Goal: Task Accomplishment & Management: Manage account settings

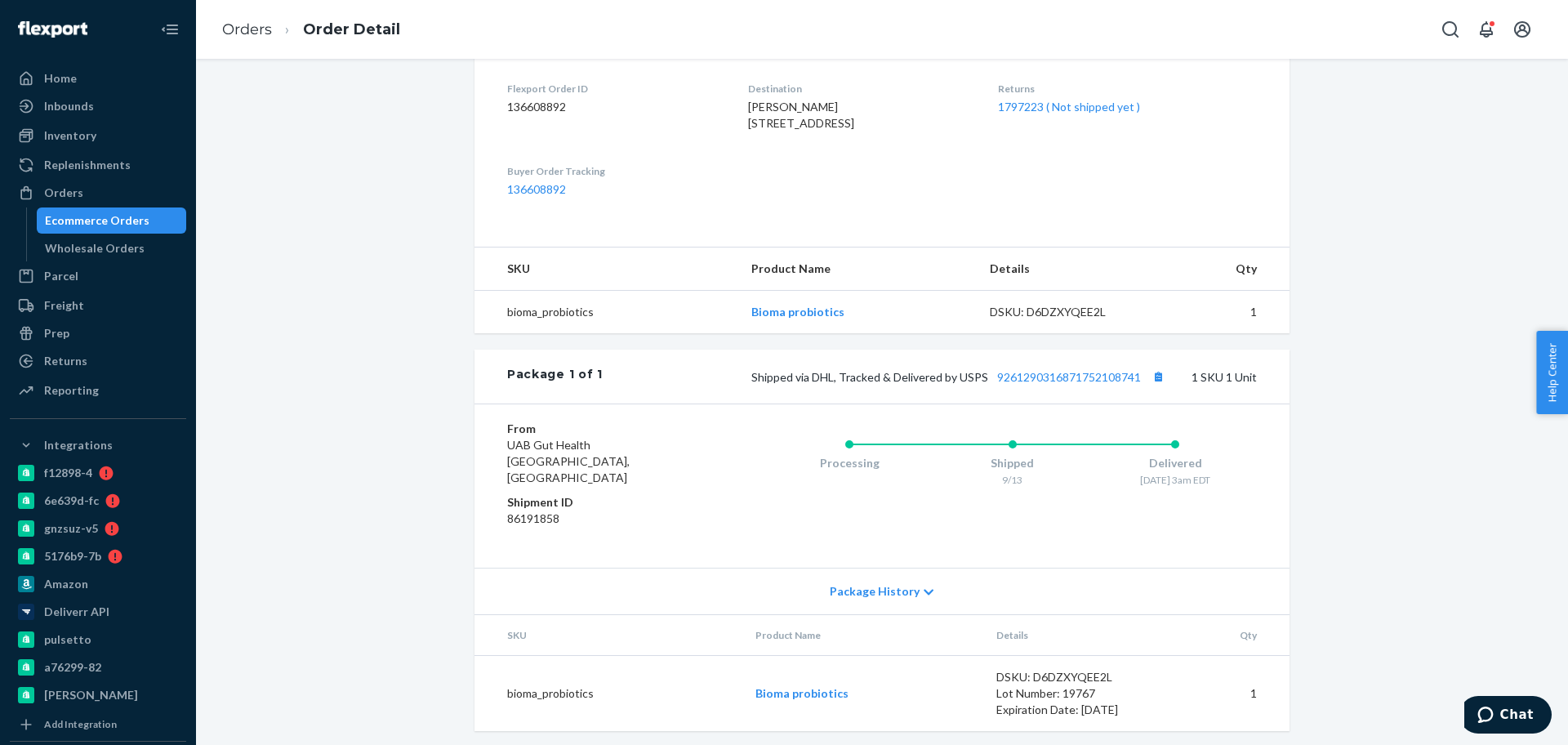
scroll to position [430, 0]
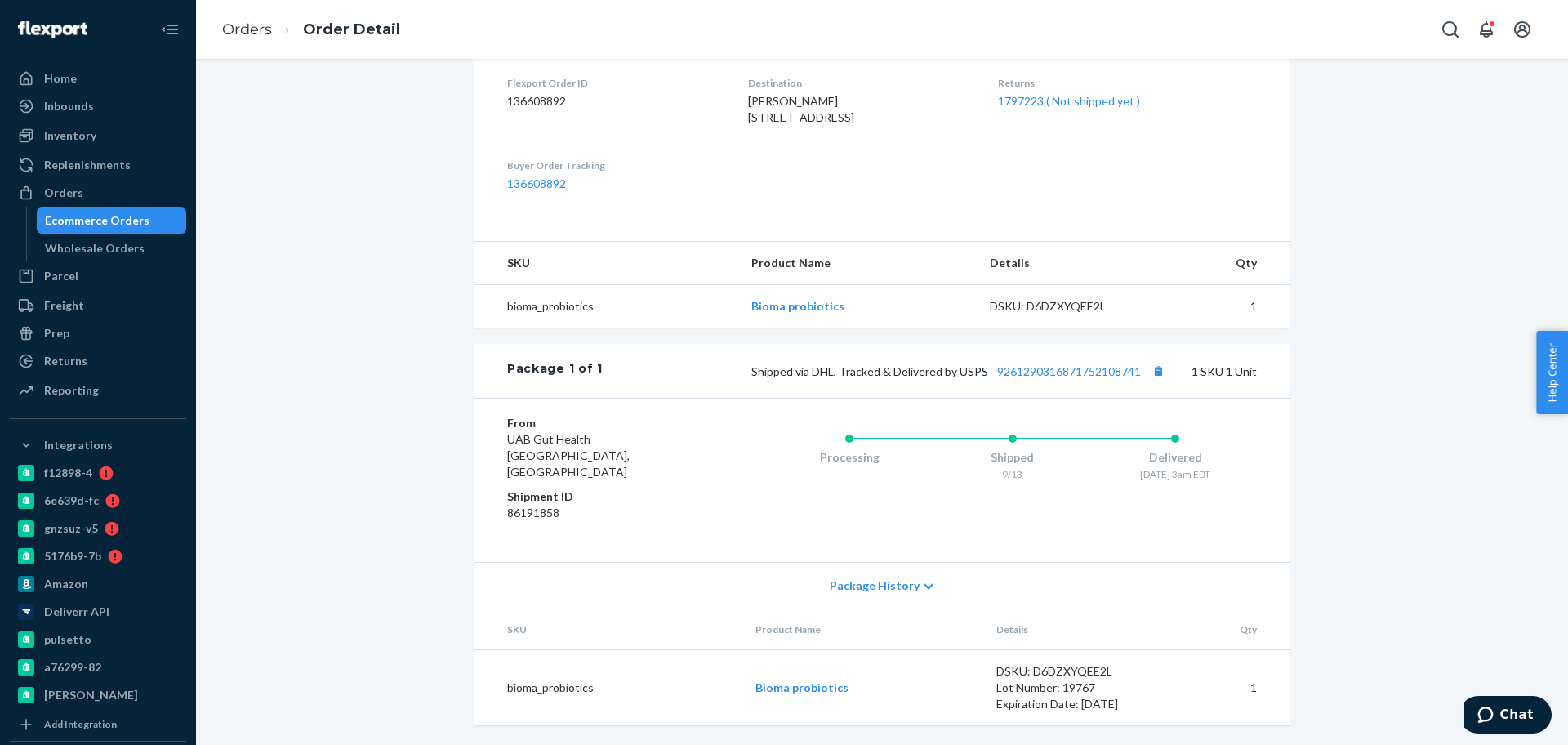
click at [955, 223] on dl "Flexport Order ID 136608892 Destination Dianna Hug 2029 Cedarbrook Dr Columbia,…" at bounding box center [881, 134] width 814 height 182
click at [111, 189] on div "Orders" at bounding box center [98, 192] width 173 height 23
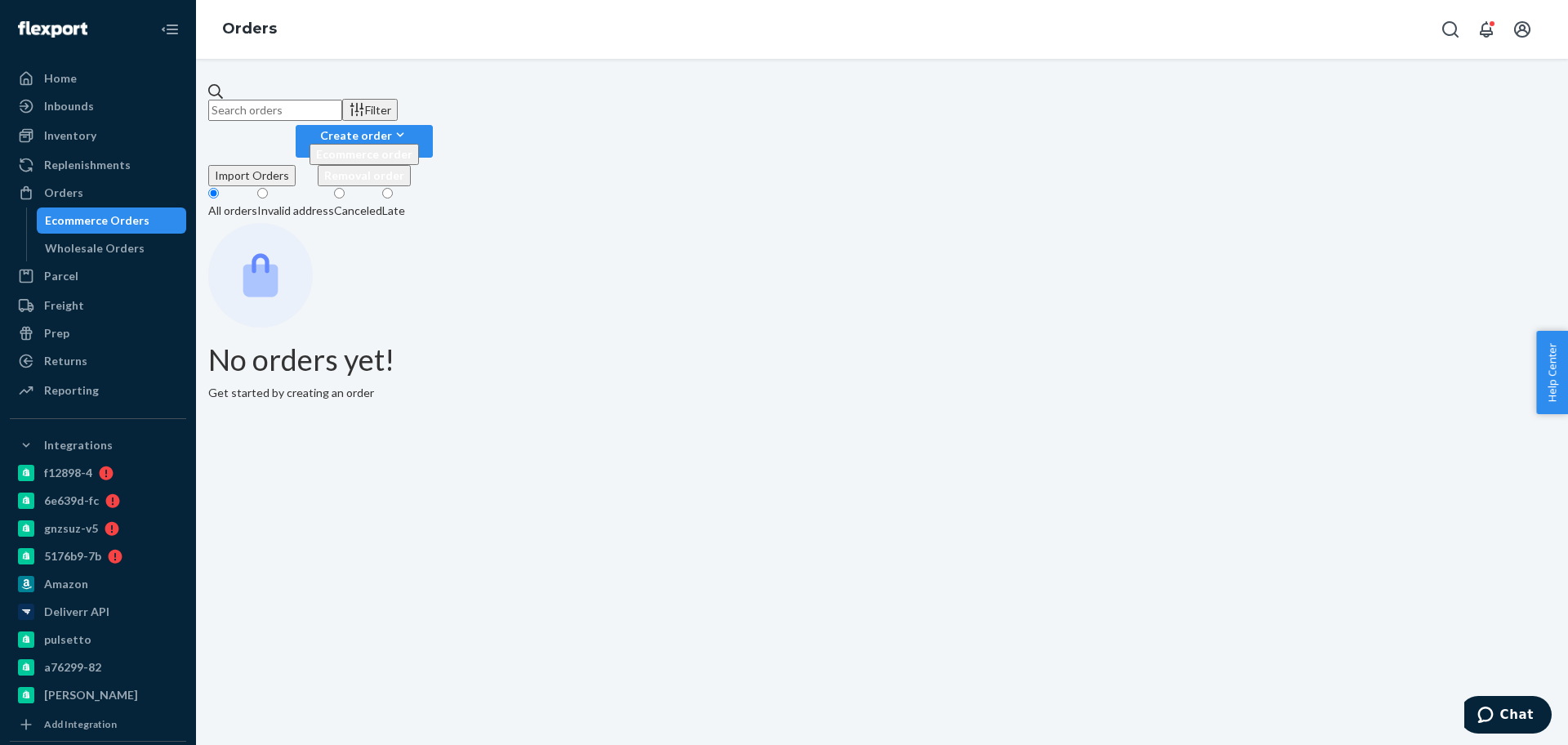
click at [309, 99] on input "text" at bounding box center [275, 110] width 134 height 21
paste input "2334699"
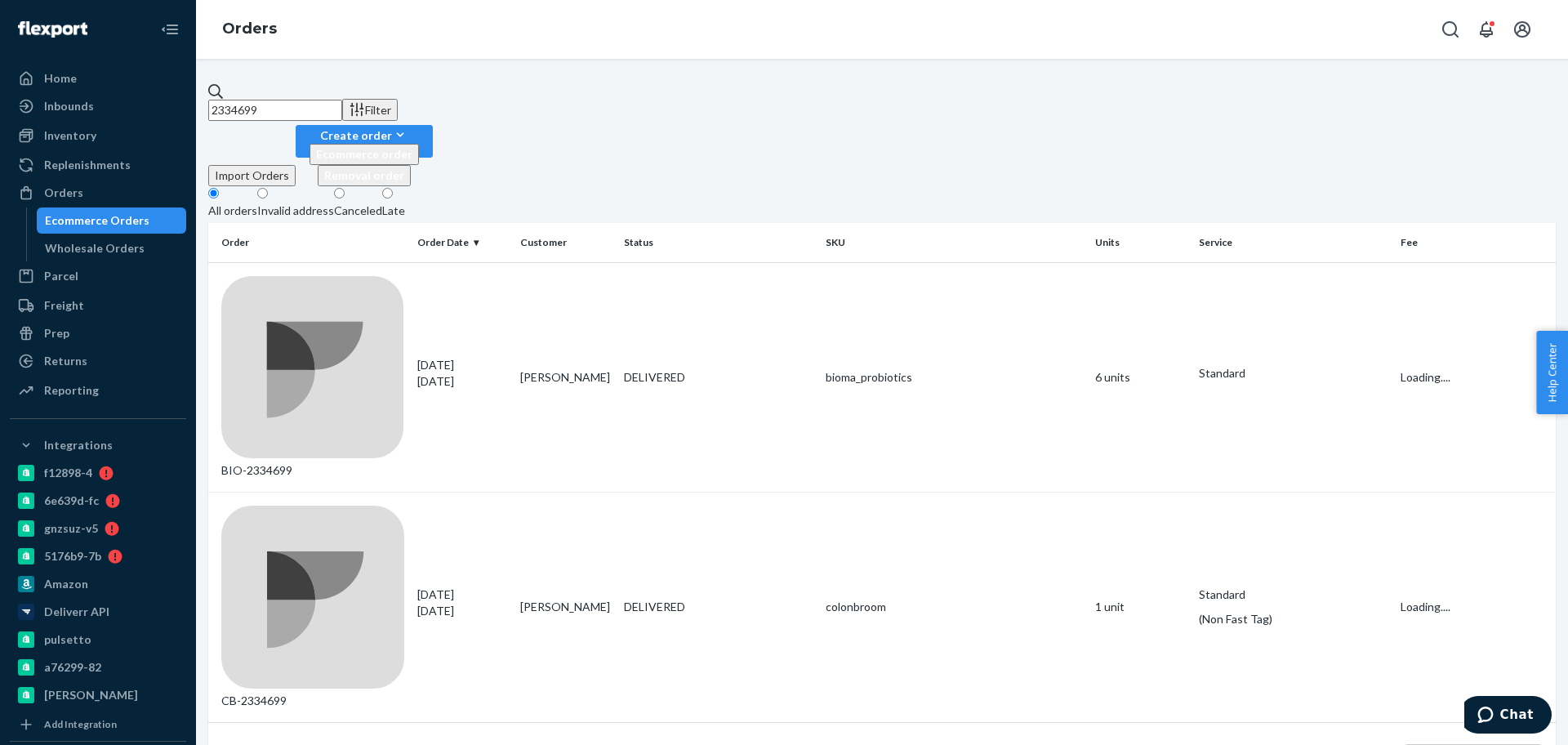
type input "2334699"
click at [322, 276] on div "BIO-2334699" at bounding box center [312, 377] width 183 height 203
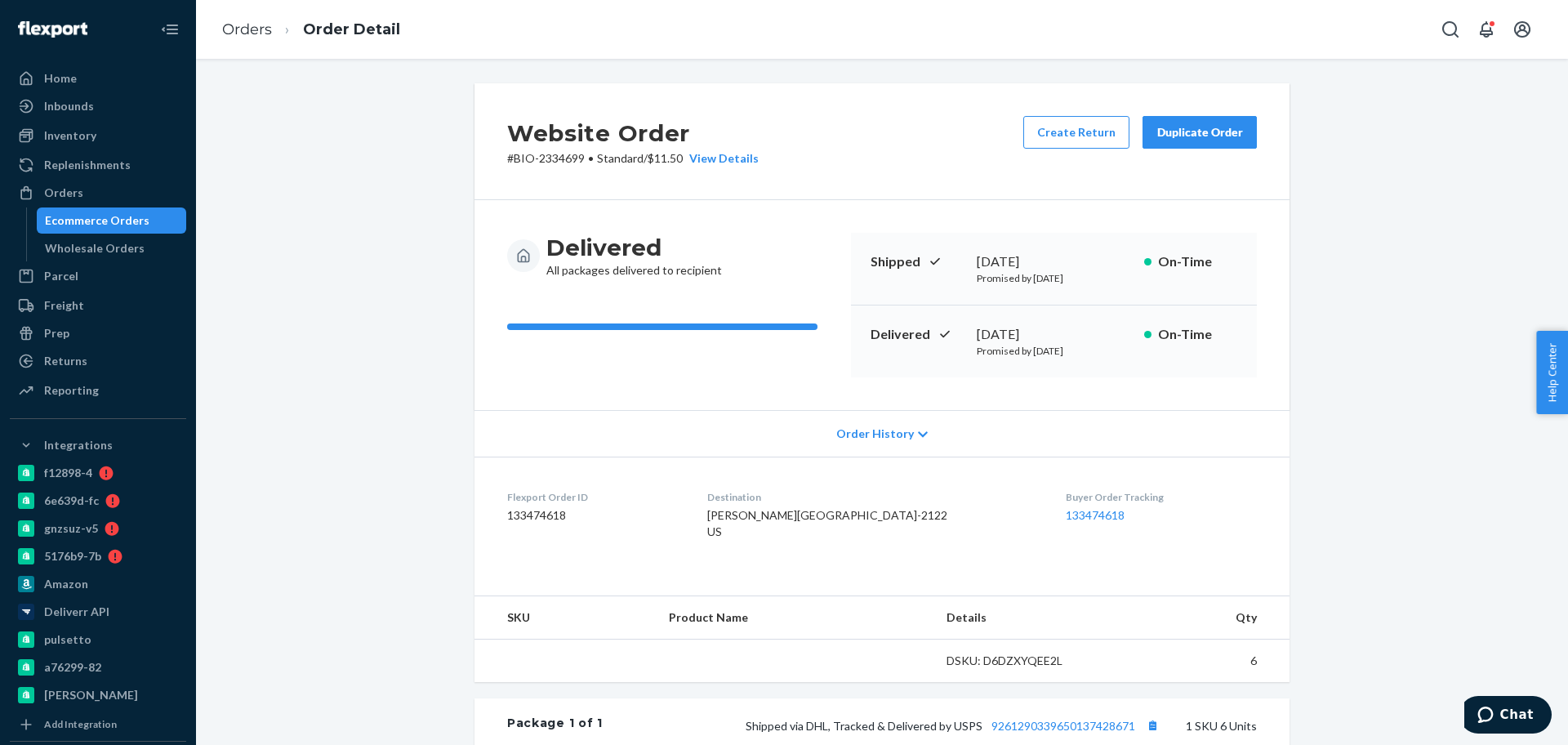
drag, startPoint x: 688, startPoint y: 418, endPoint x: 749, endPoint y: 371, distance: 77.0
click at [690, 416] on div "Order History" at bounding box center [881, 433] width 814 height 46
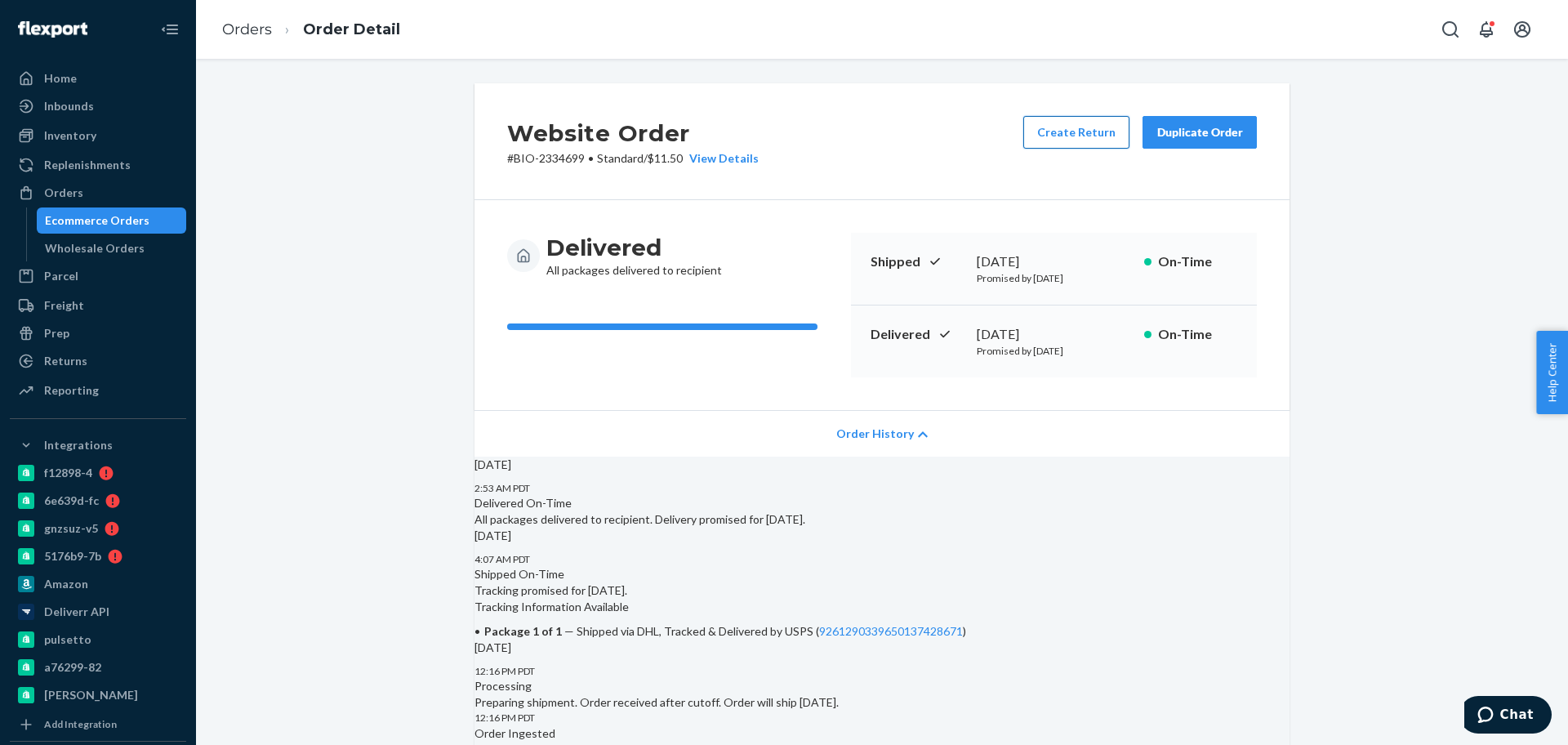
click at [1026, 126] on button "Create Return" at bounding box center [1076, 132] width 106 height 33
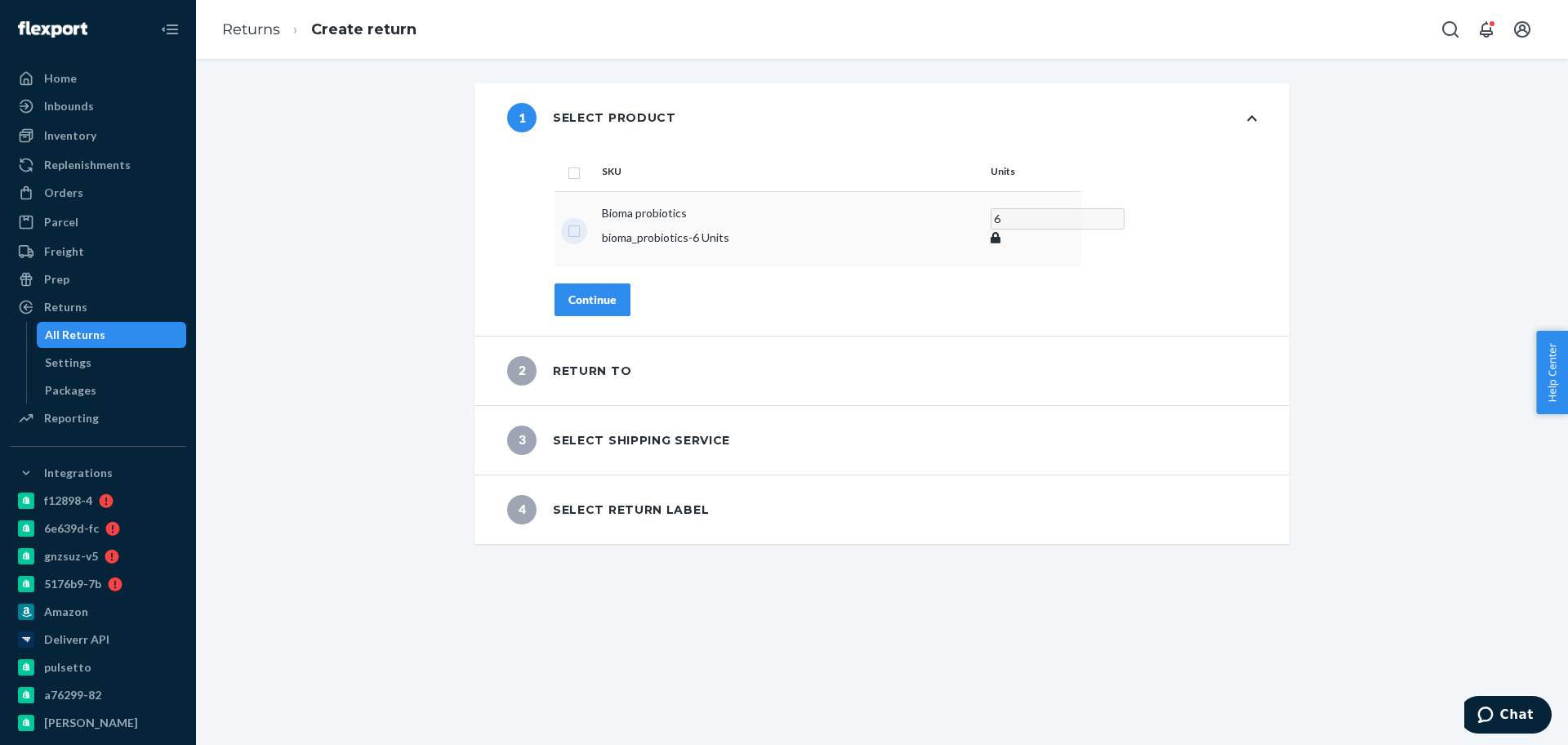
click at [568, 222] on input "checkbox" at bounding box center [574, 229] width 13 height 17
checkbox input "true"
click at [573, 291] on div "Continue" at bounding box center [592, 299] width 48 height 16
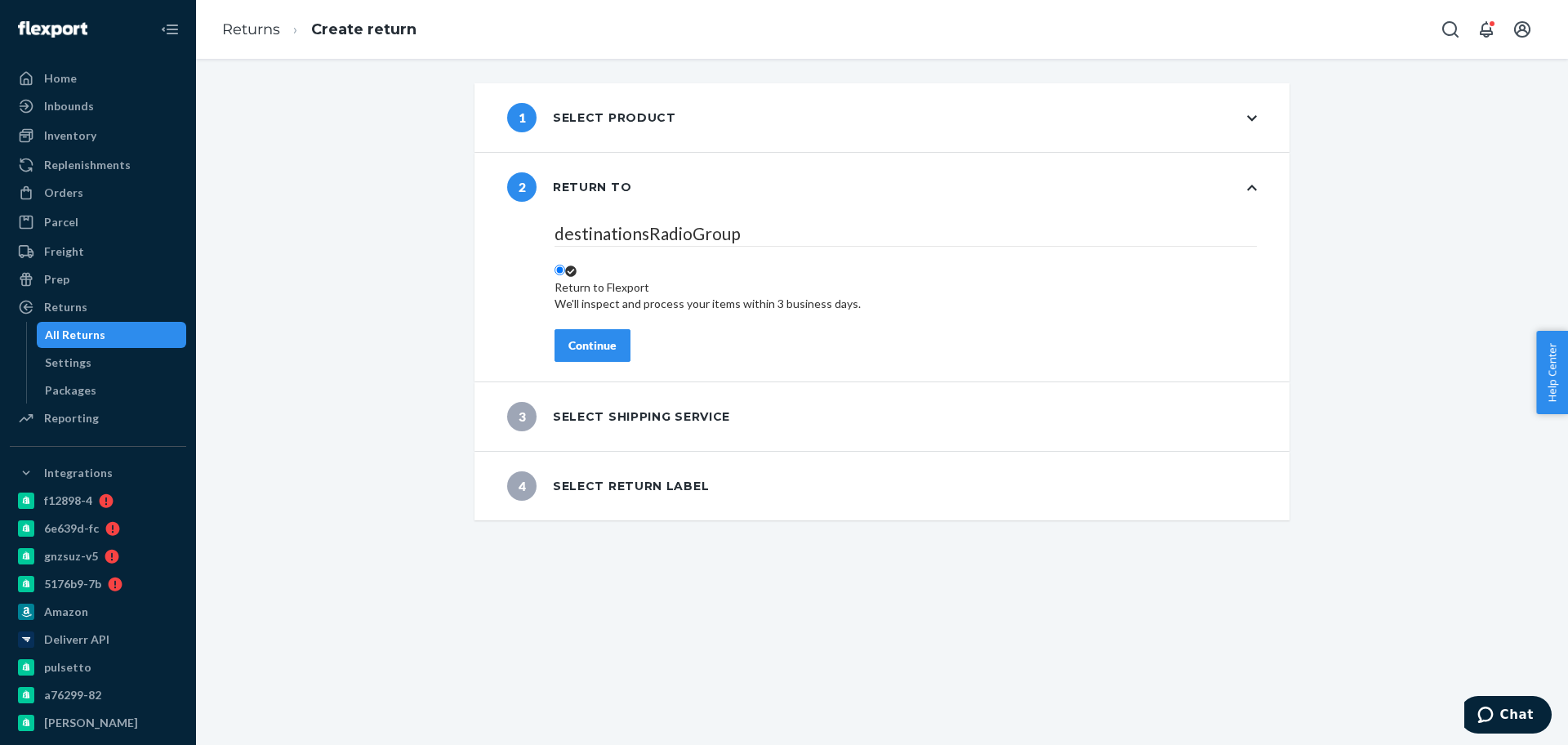
click at [568, 339] on div "Continue" at bounding box center [592, 345] width 48 height 16
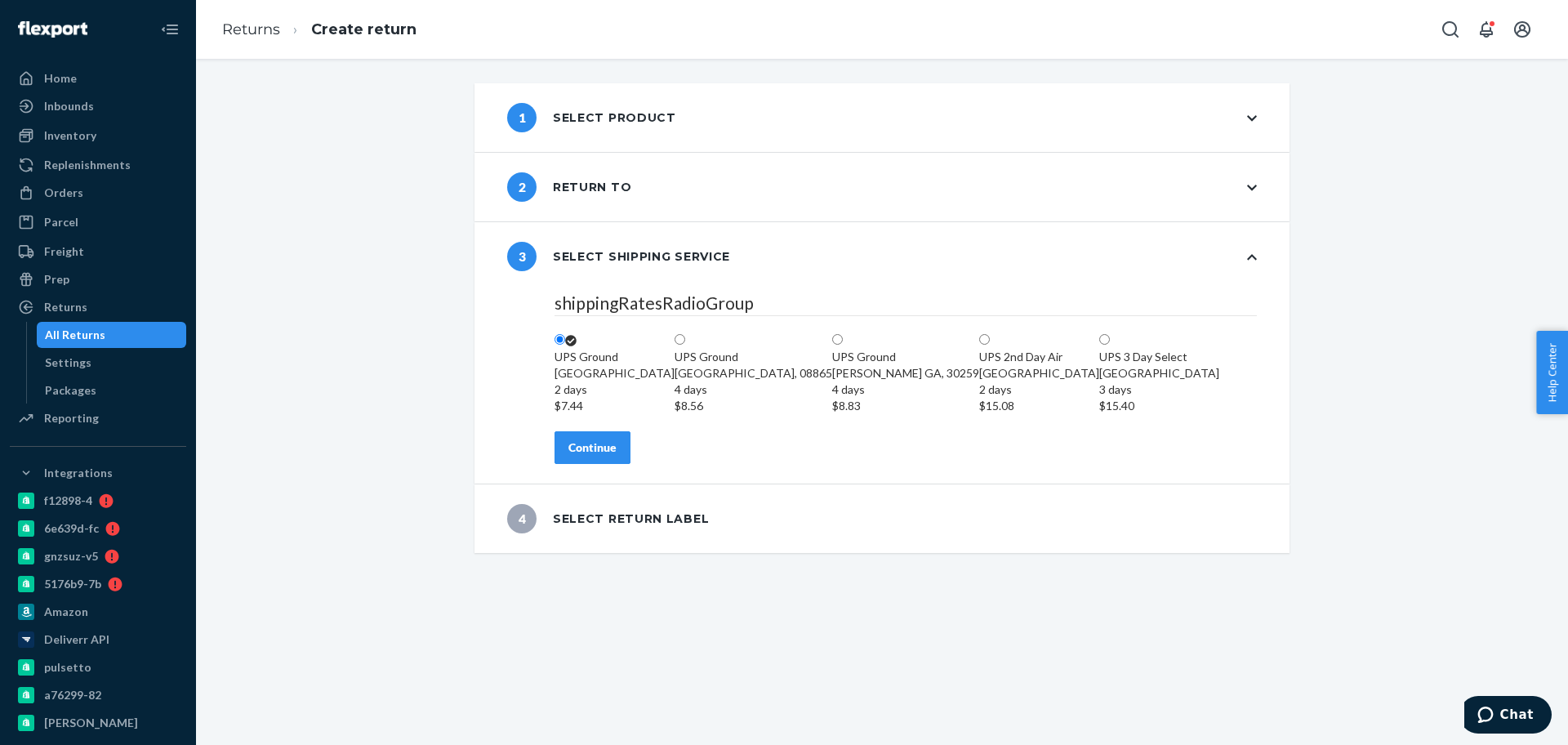
click at [580, 455] on div "Continue" at bounding box center [592, 447] width 48 height 16
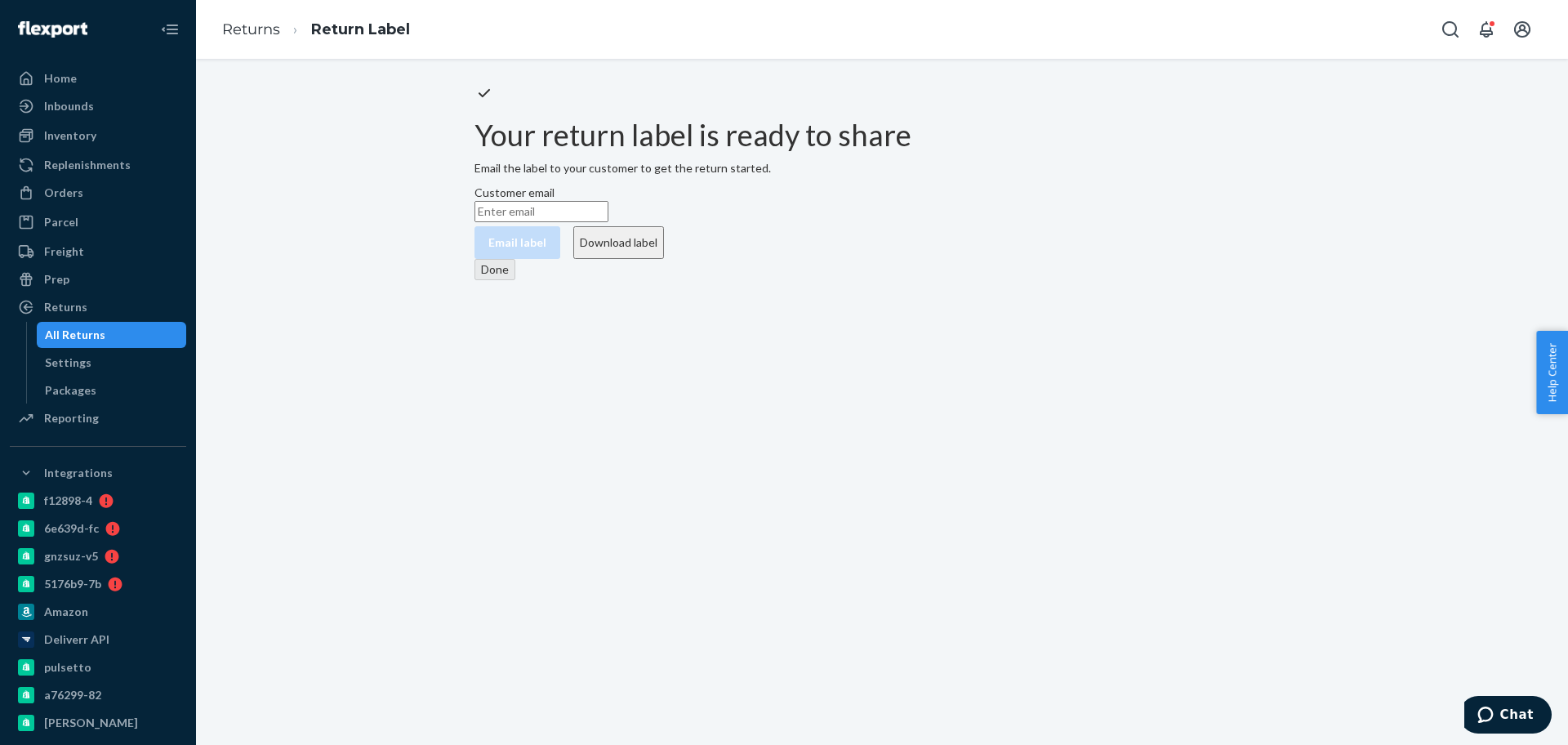
click at [664, 259] on button "Download label" at bounding box center [619, 243] width 91 height 33
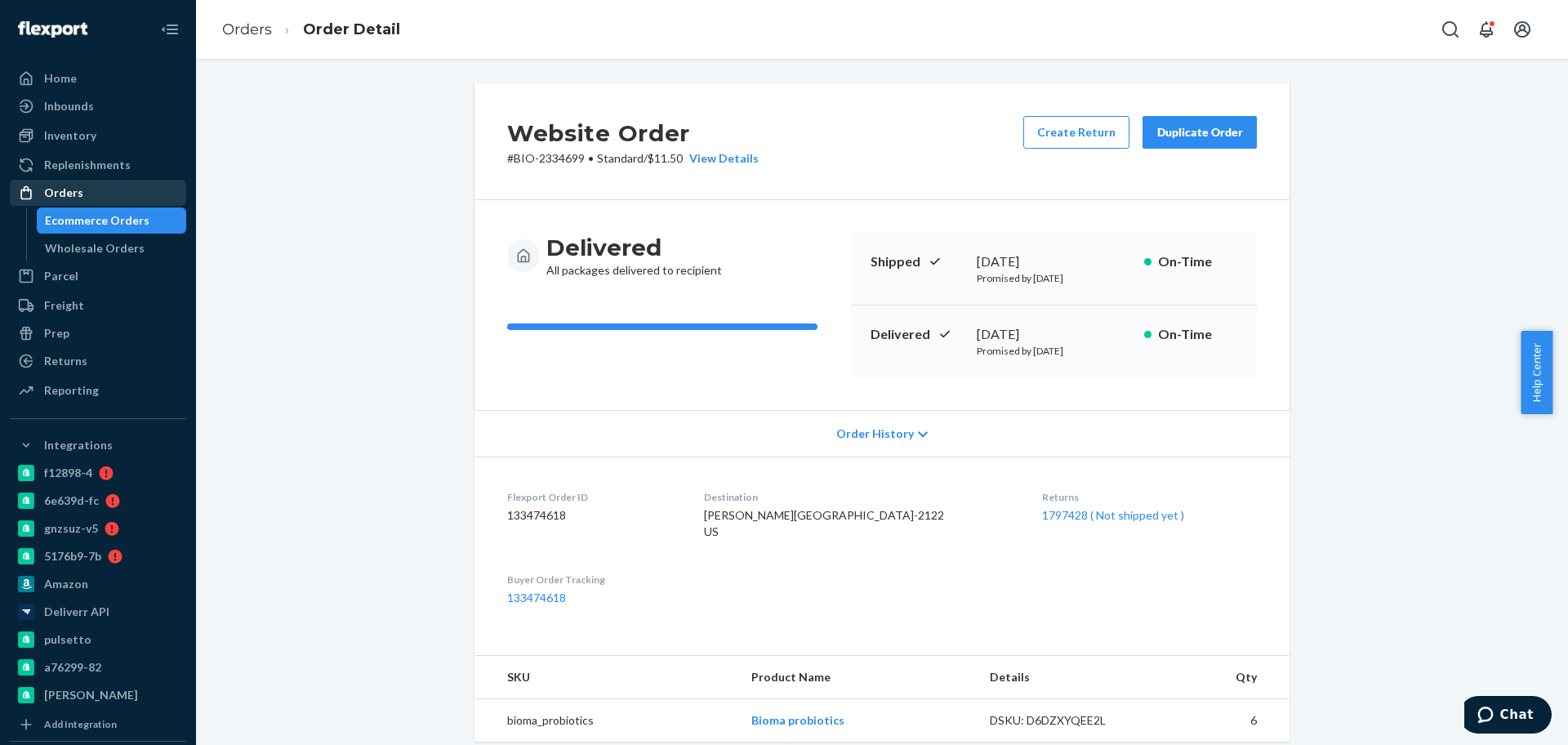
drag, startPoint x: 91, startPoint y: 197, endPoint x: 91, endPoint y: 186, distance: 11.0
click at [91, 197] on div "Orders" at bounding box center [98, 192] width 173 height 23
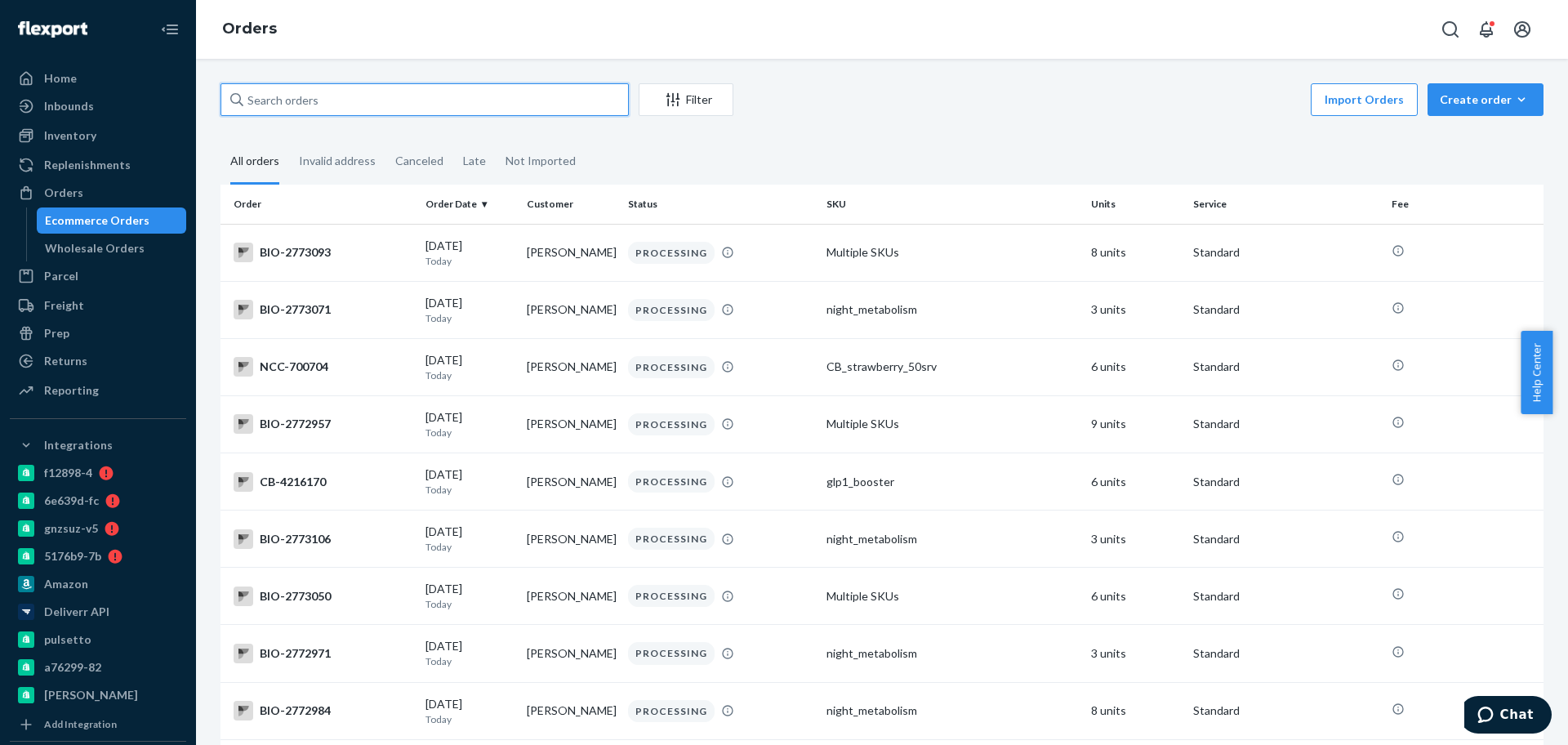
click at [264, 90] on input "text" at bounding box center [424, 99] width 408 height 33
paste input "2762323"
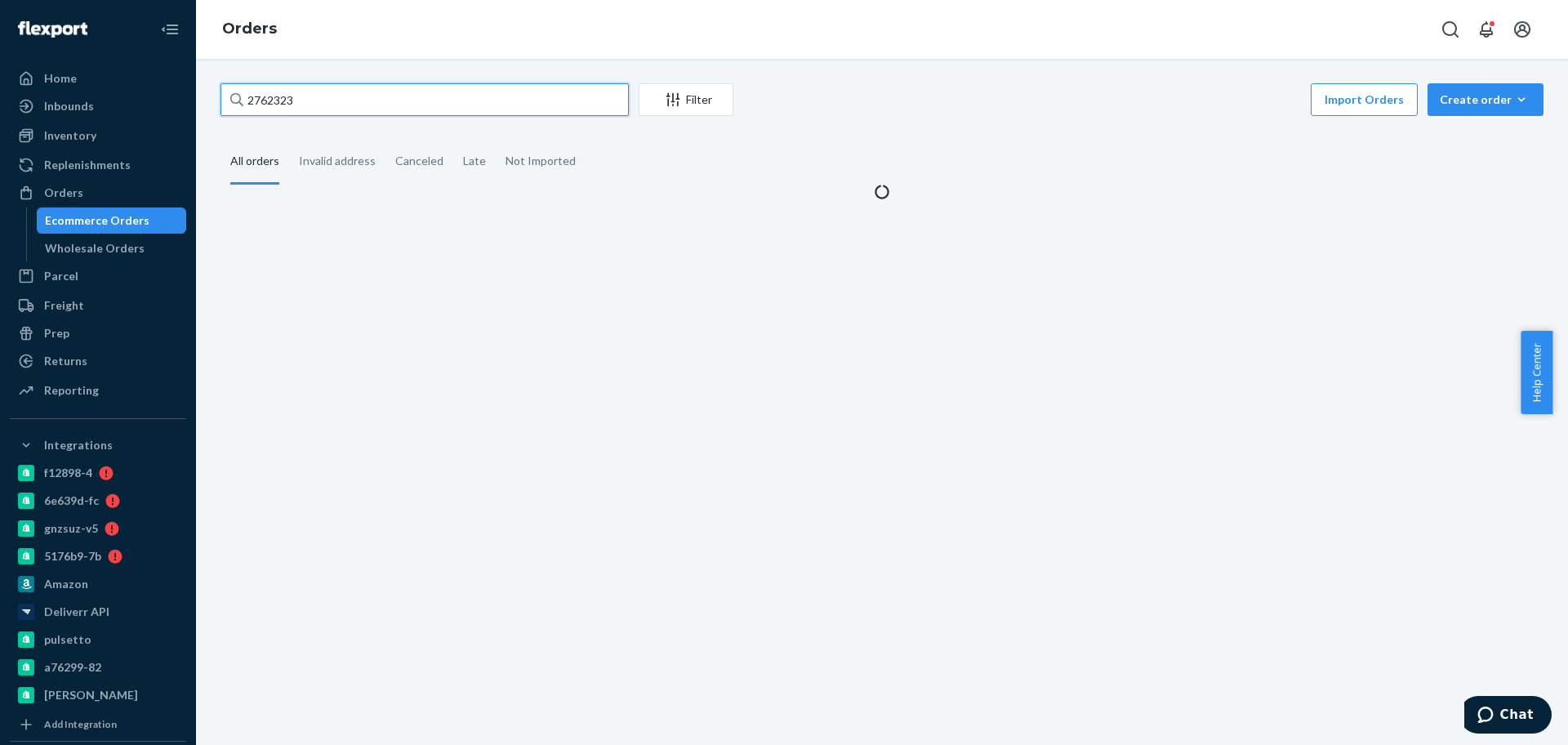
type input "2762323"
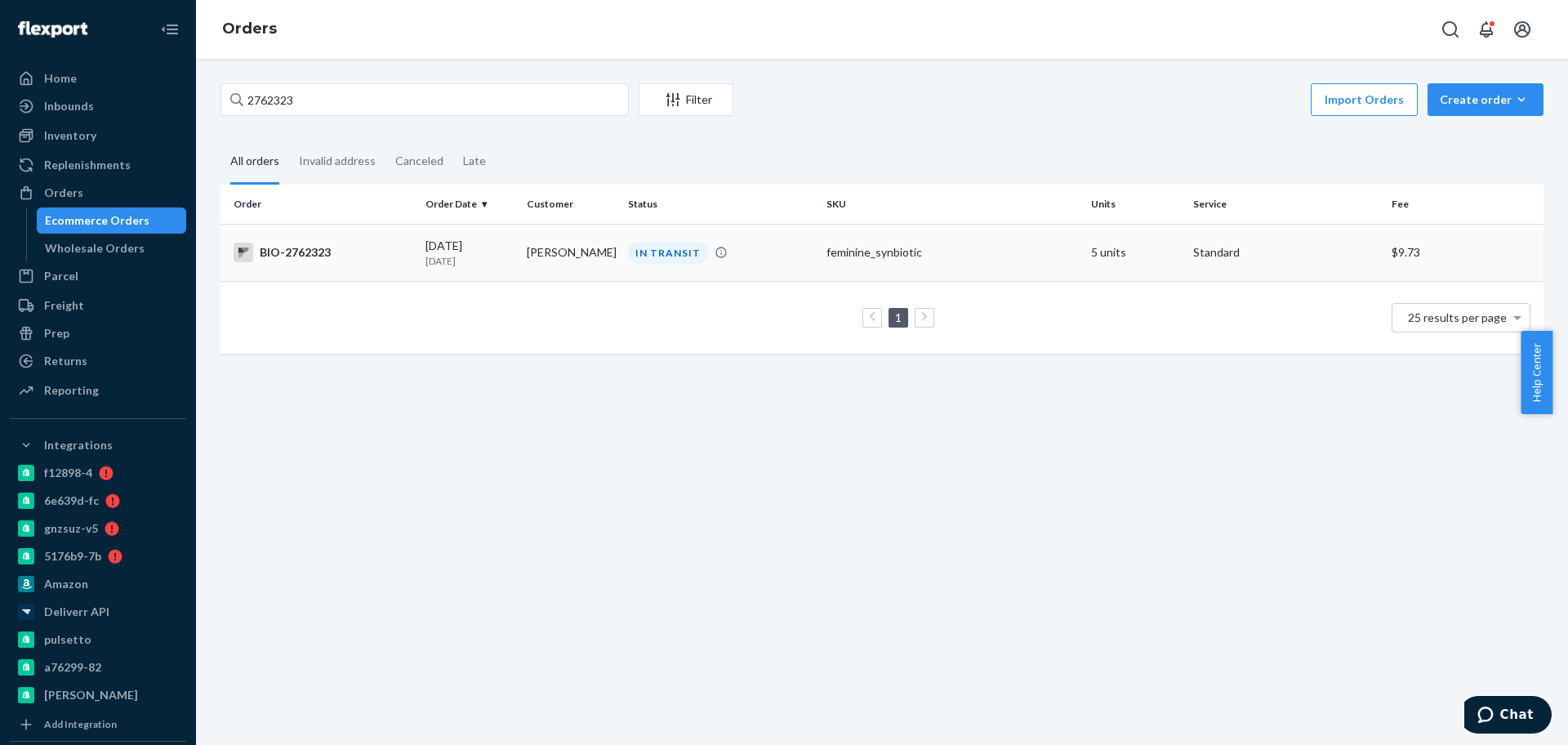
click at [413, 258] on td "BIO-2762323" at bounding box center [319, 252] width 198 height 57
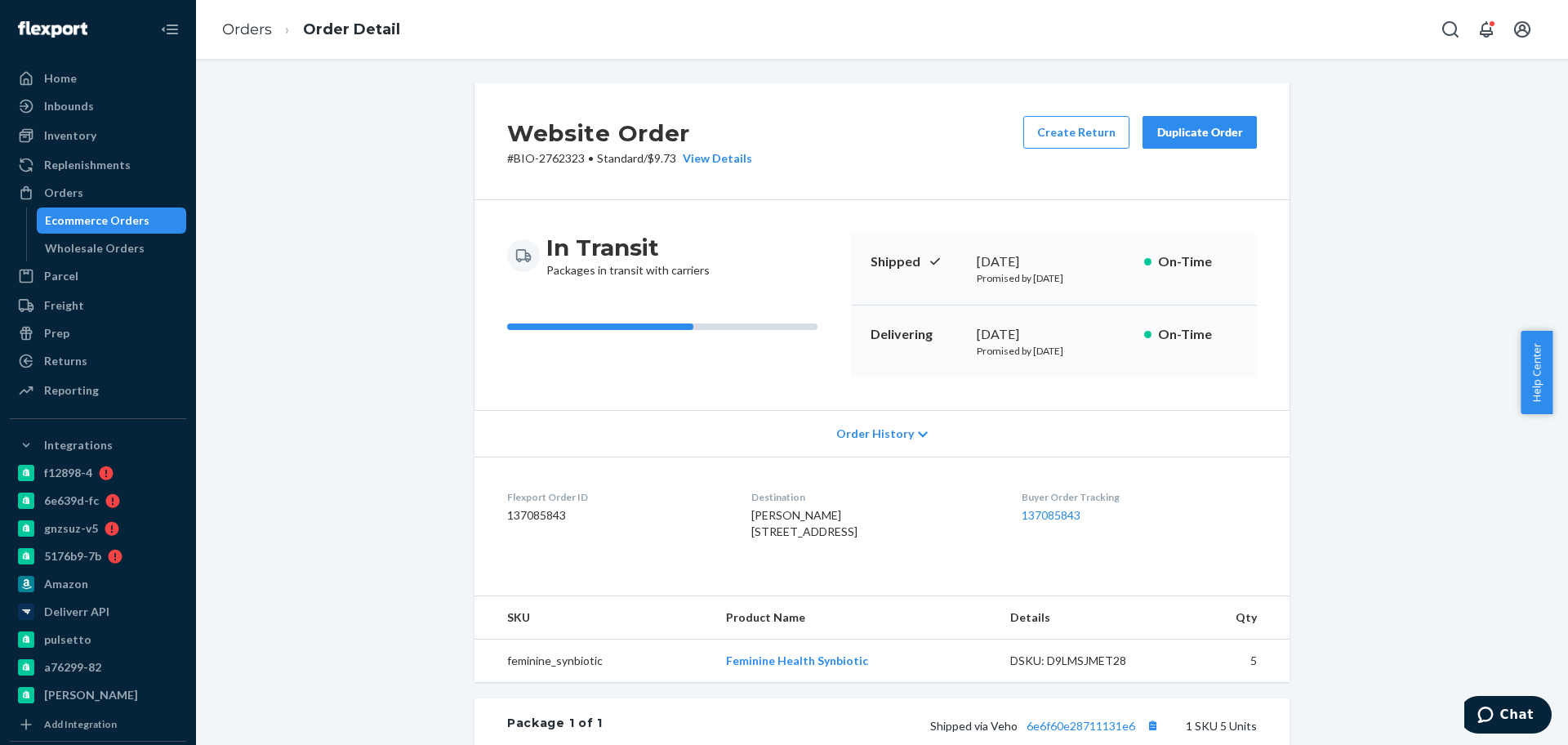
click at [543, 157] on p "# BIO-2762323 • Standard / $9.73 View Details" at bounding box center [629, 158] width 245 height 16
drag, startPoint x: 575, startPoint y: 157, endPoint x: 505, endPoint y: 153, distance: 70.1
click at [507, 153] on p "# BIO-2762323 • Standard / $9.73 View Details" at bounding box center [629, 158] width 245 height 16
copy p "BIO-2762323"
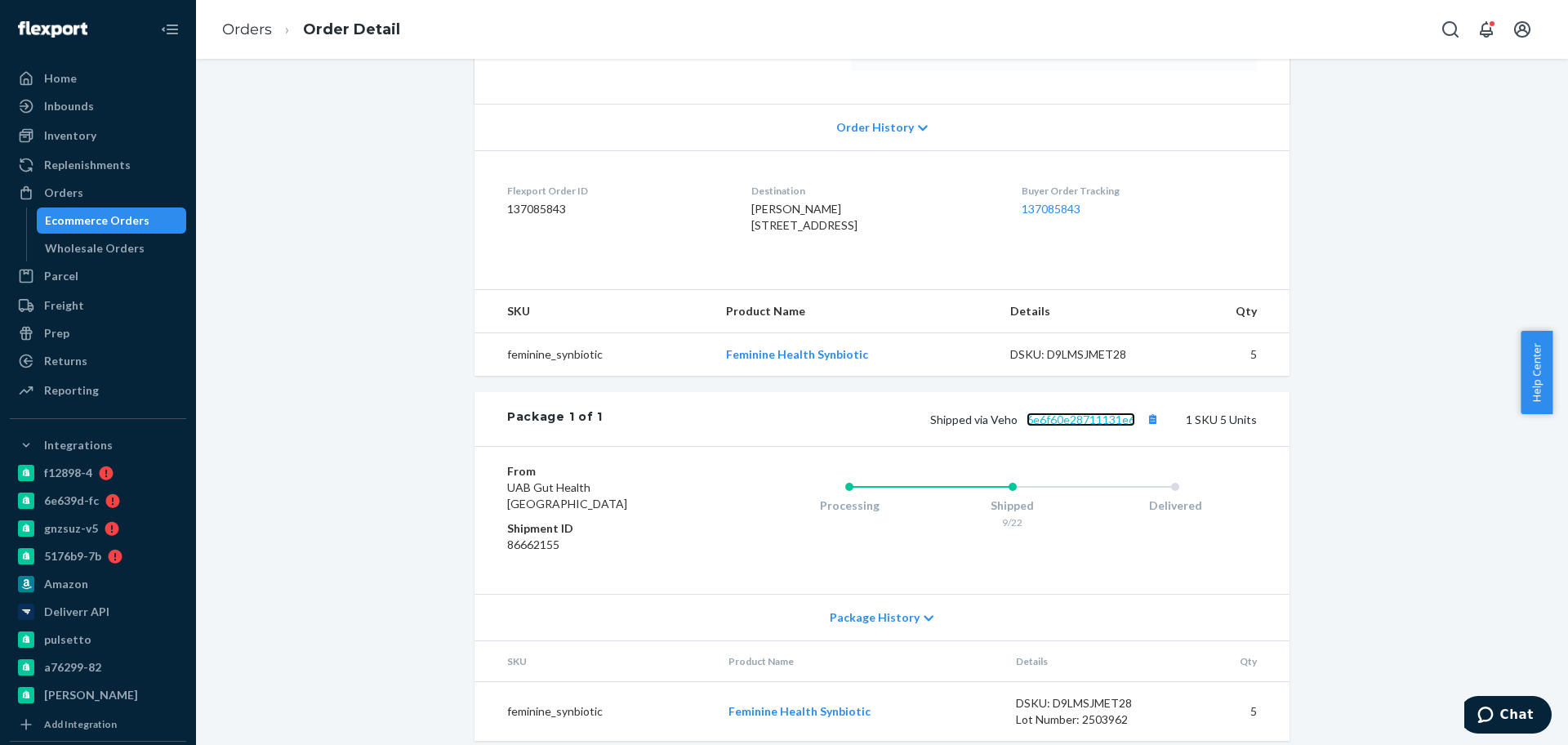
click at [1048, 426] on link "6e6f60e28711131e6" at bounding box center [1080, 419] width 109 height 14
drag, startPoint x: 90, startPoint y: 195, endPoint x: 188, endPoint y: 162, distance: 103.4
click at [90, 195] on div "Orders" at bounding box center [98, 192] width 173 height 23
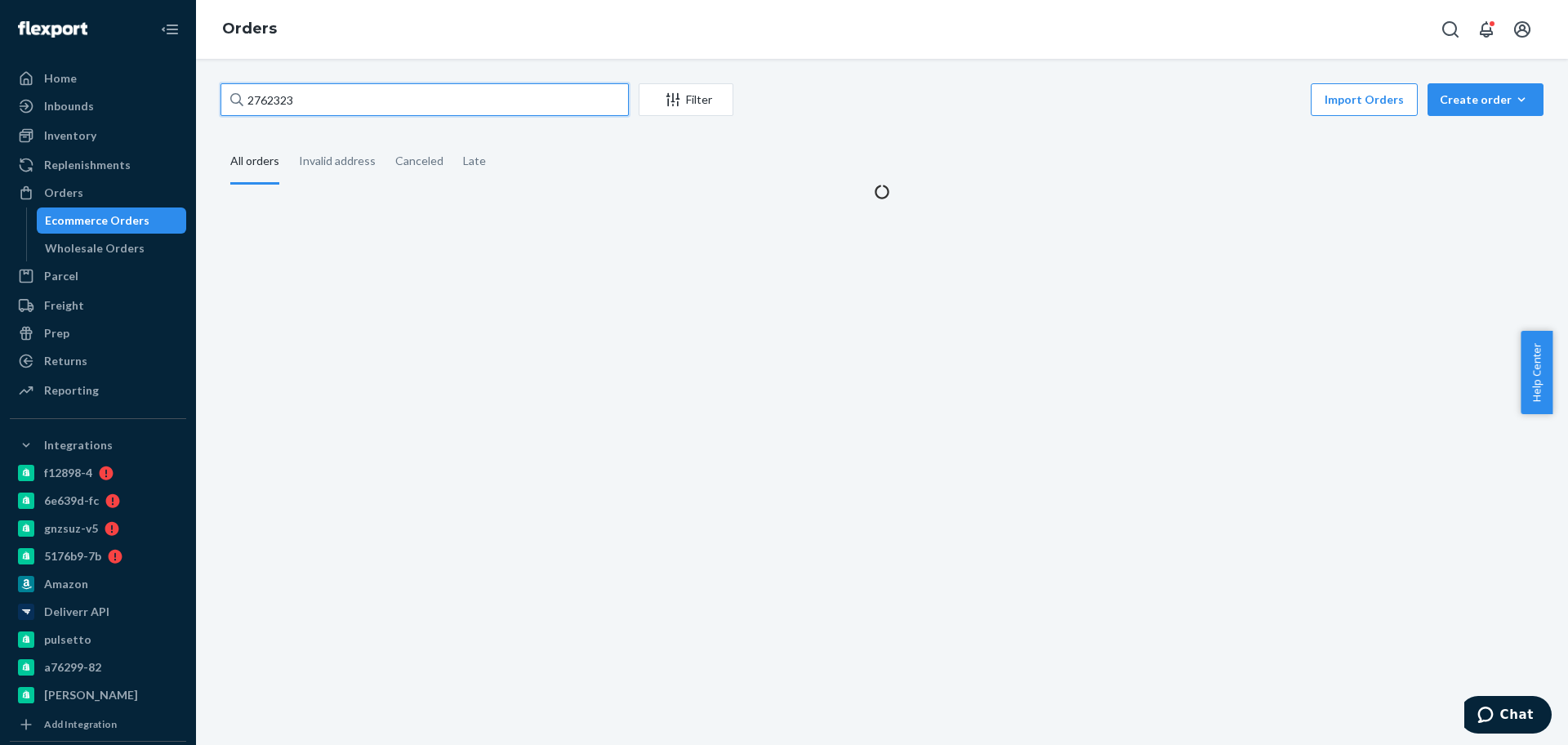
click at [395, 100] on input "2762323" at bounding box center [424, 99] width 408 height 33
paste input "642238"
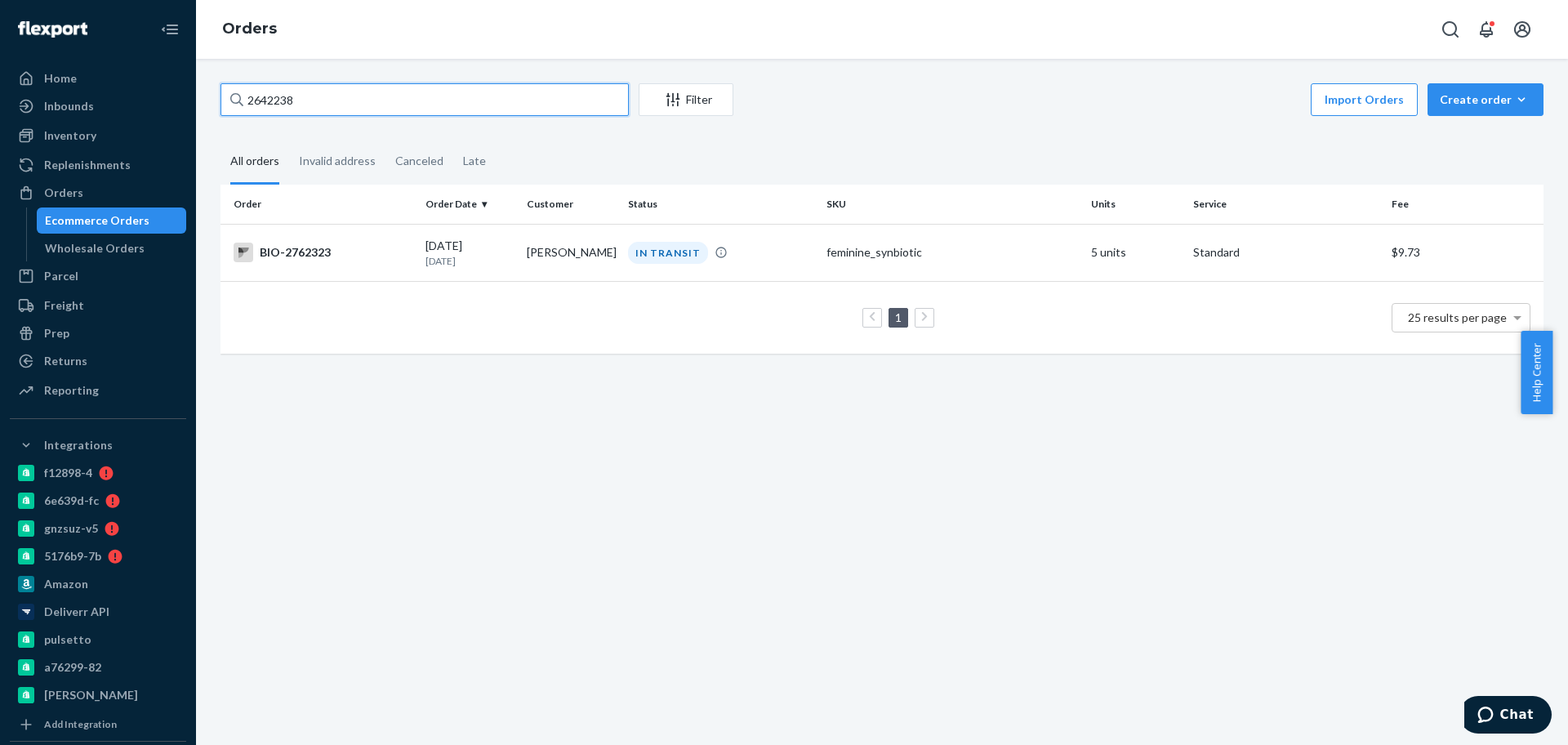
type input "2642238"
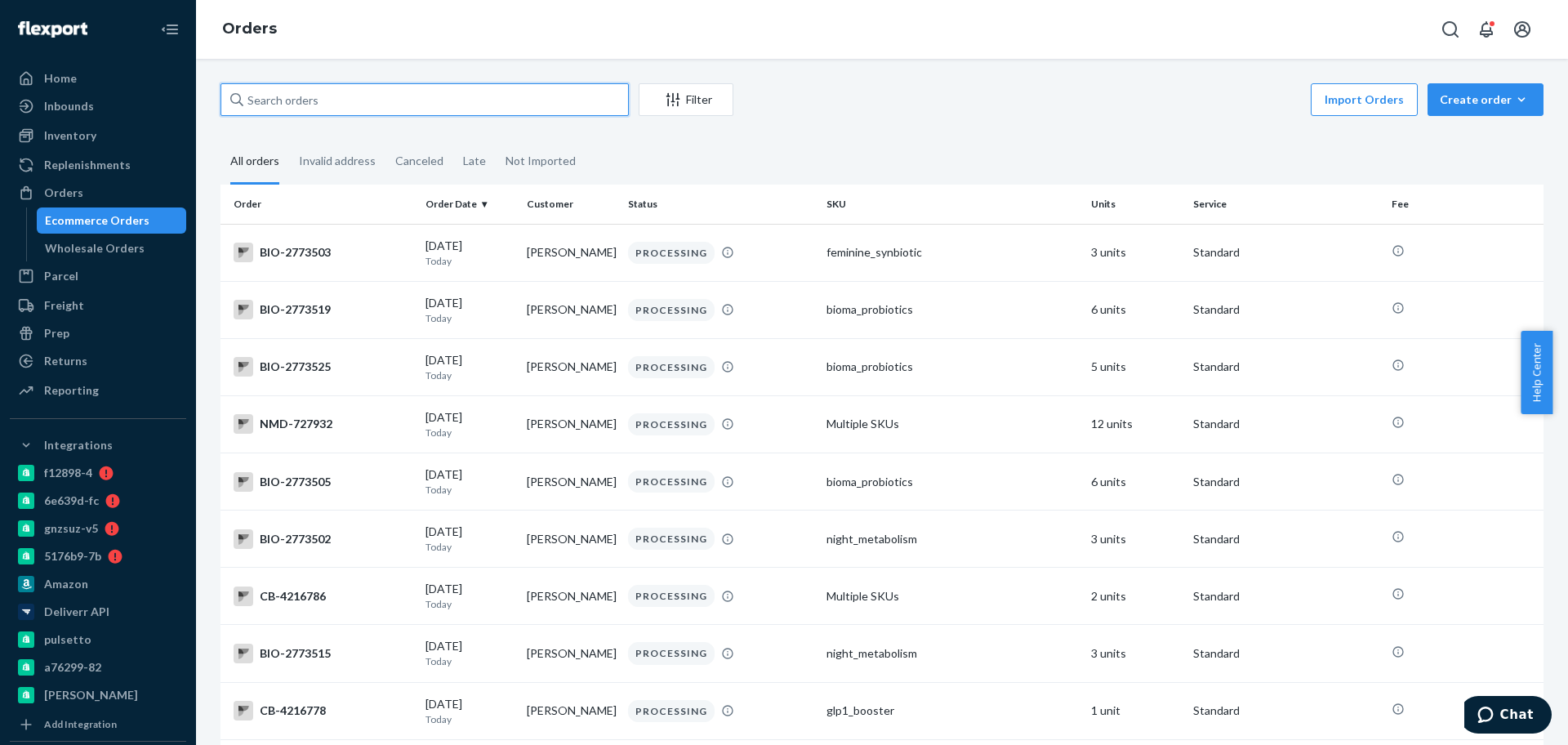
click at [333, 100] on input "text" at bounding box center [424, 99] width 408 height 33
paste input "2642238"
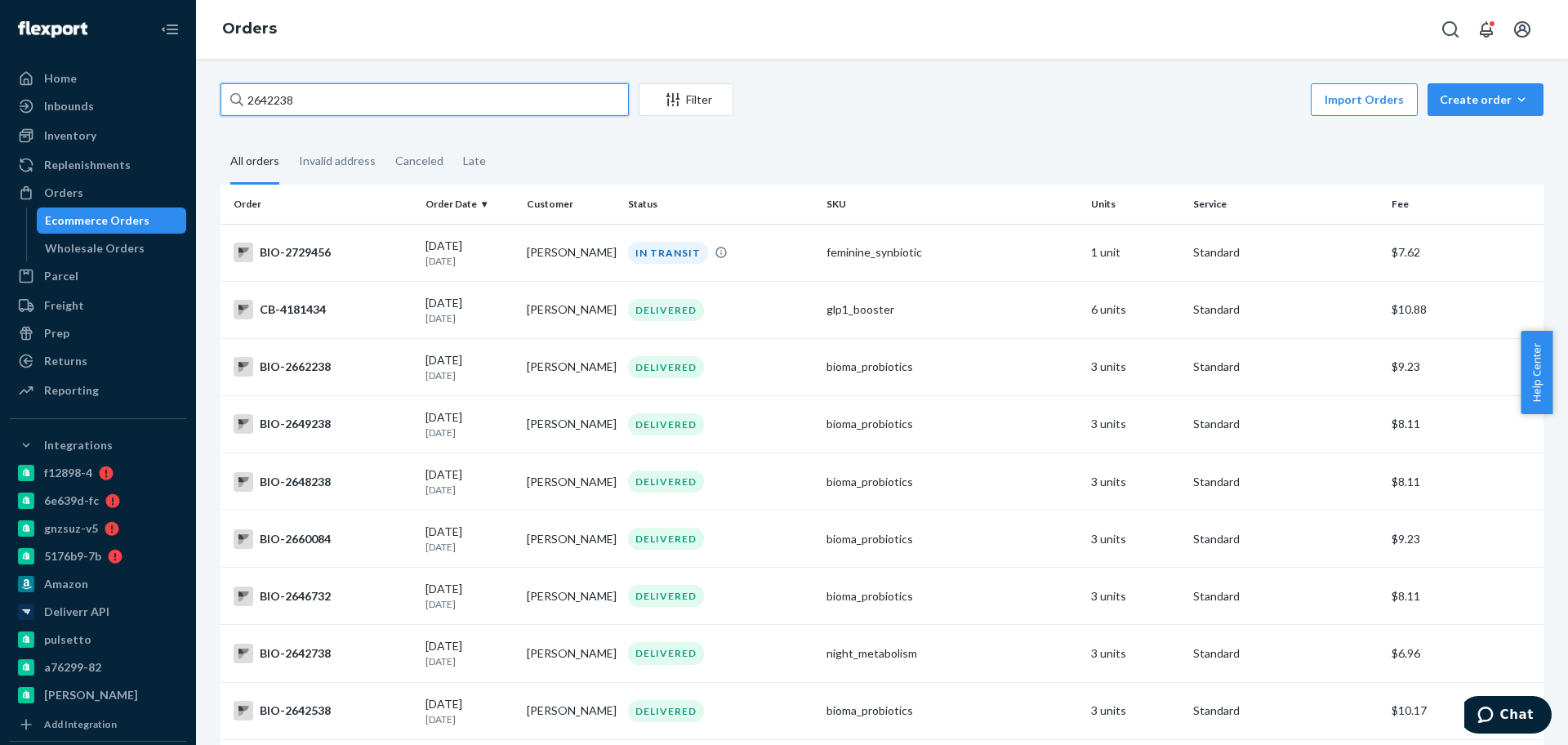
paste input "1"
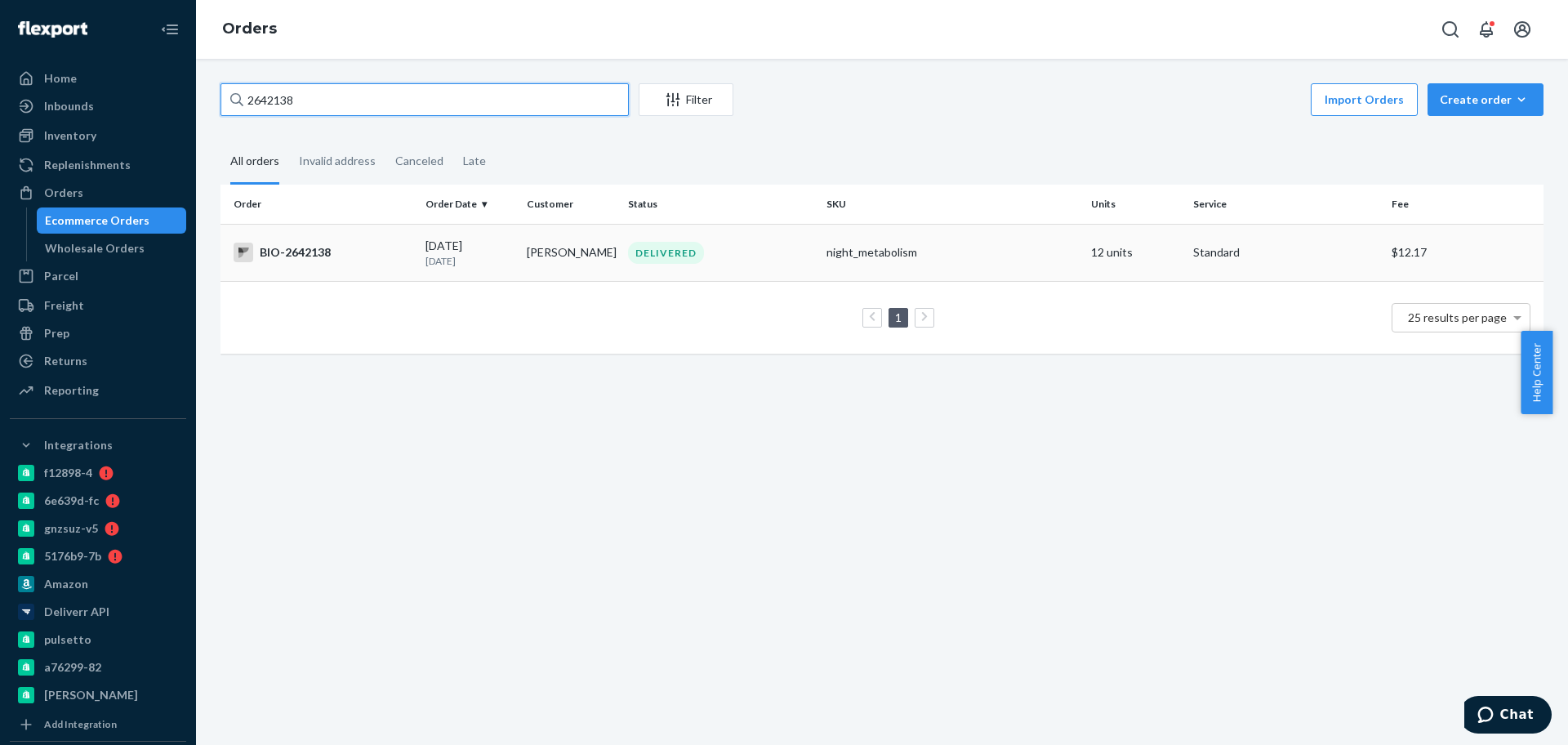
type input "2642138"
click at [390, 253] on div "BIO-2642138" at bounding box center [322, 252] width 179 height 20
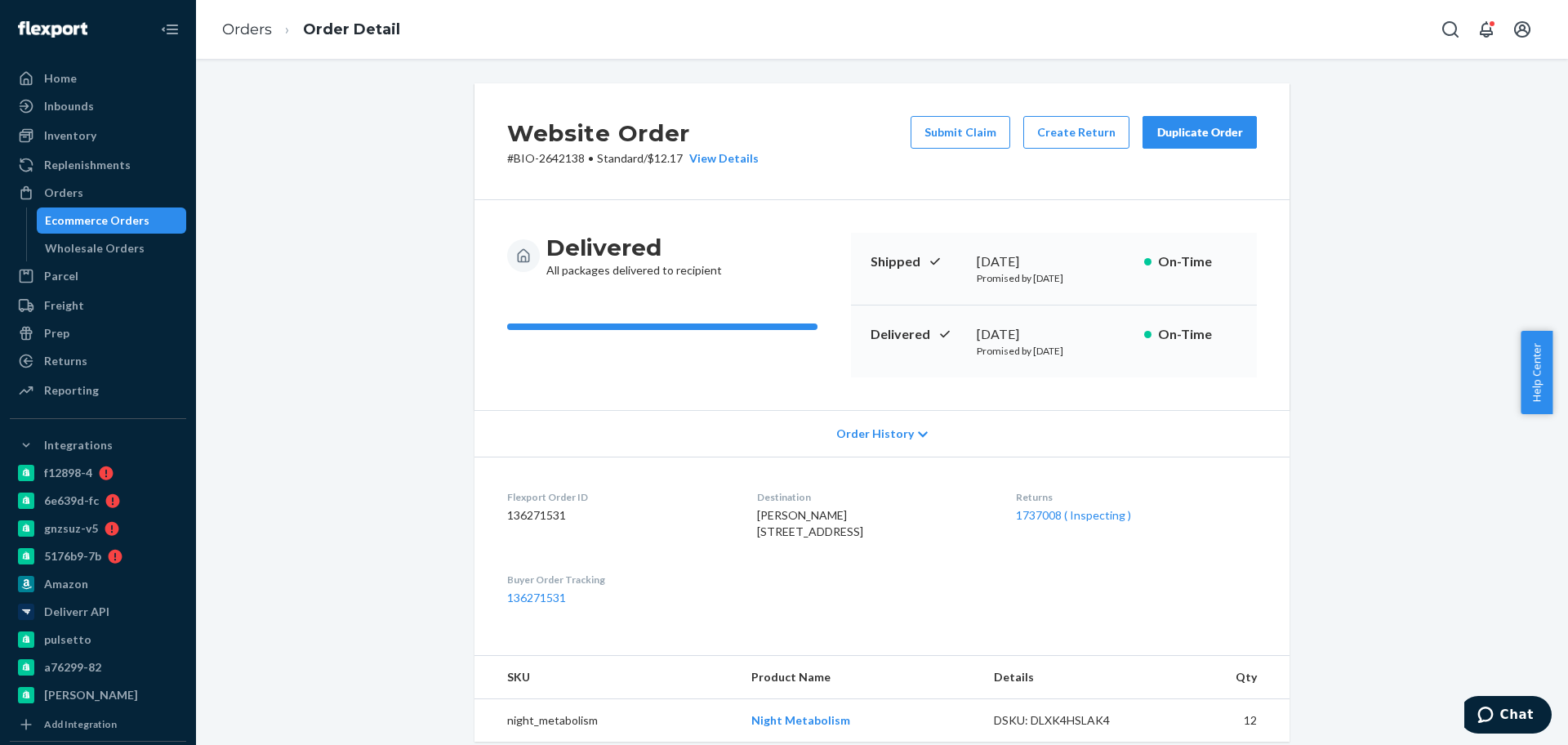
click at [545, 420] on div "Order History" at bounding box center [881, 433] width 814 height 46
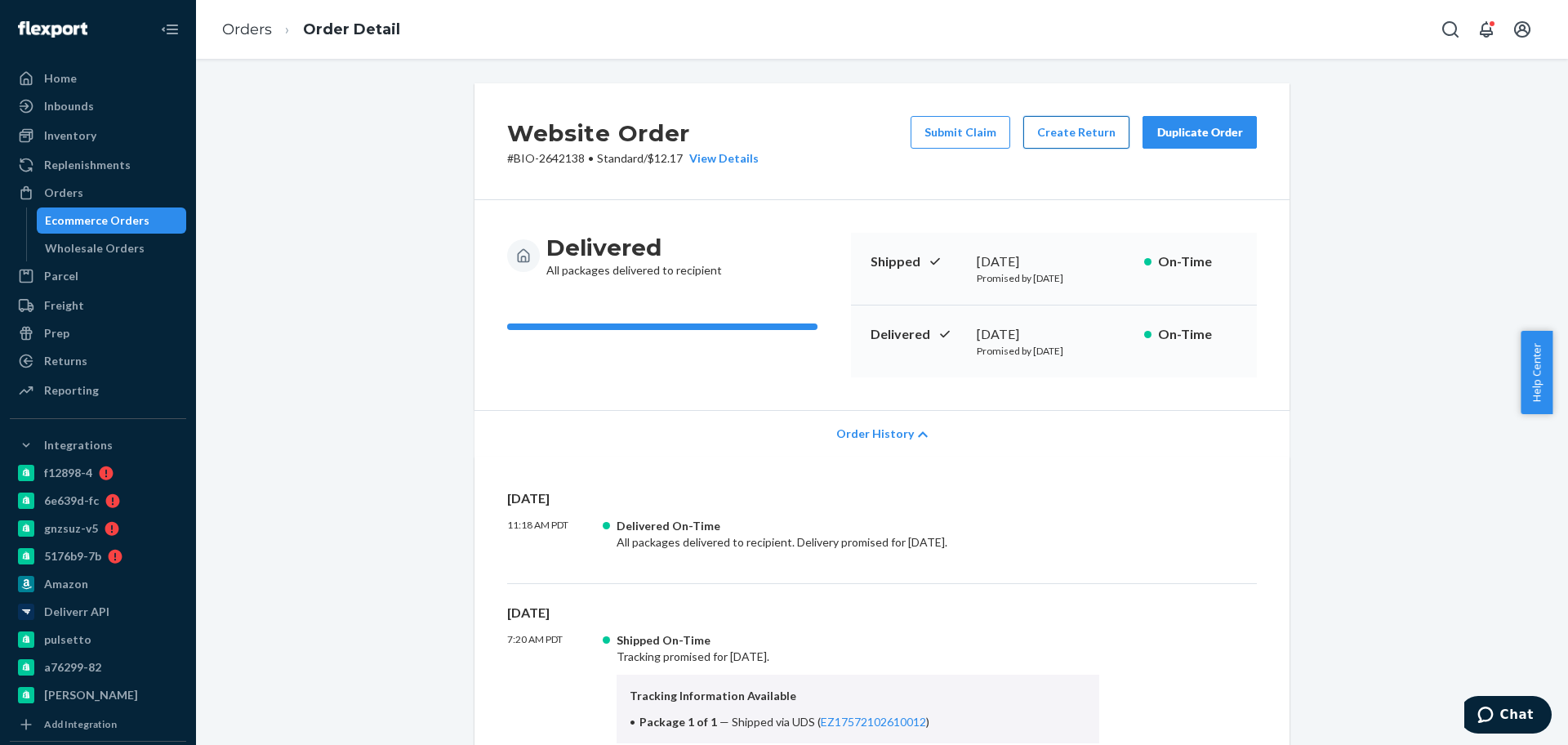
click at [1037, 129] on button "Create Return" at bounding box center [1076, 132] width 106 height 33
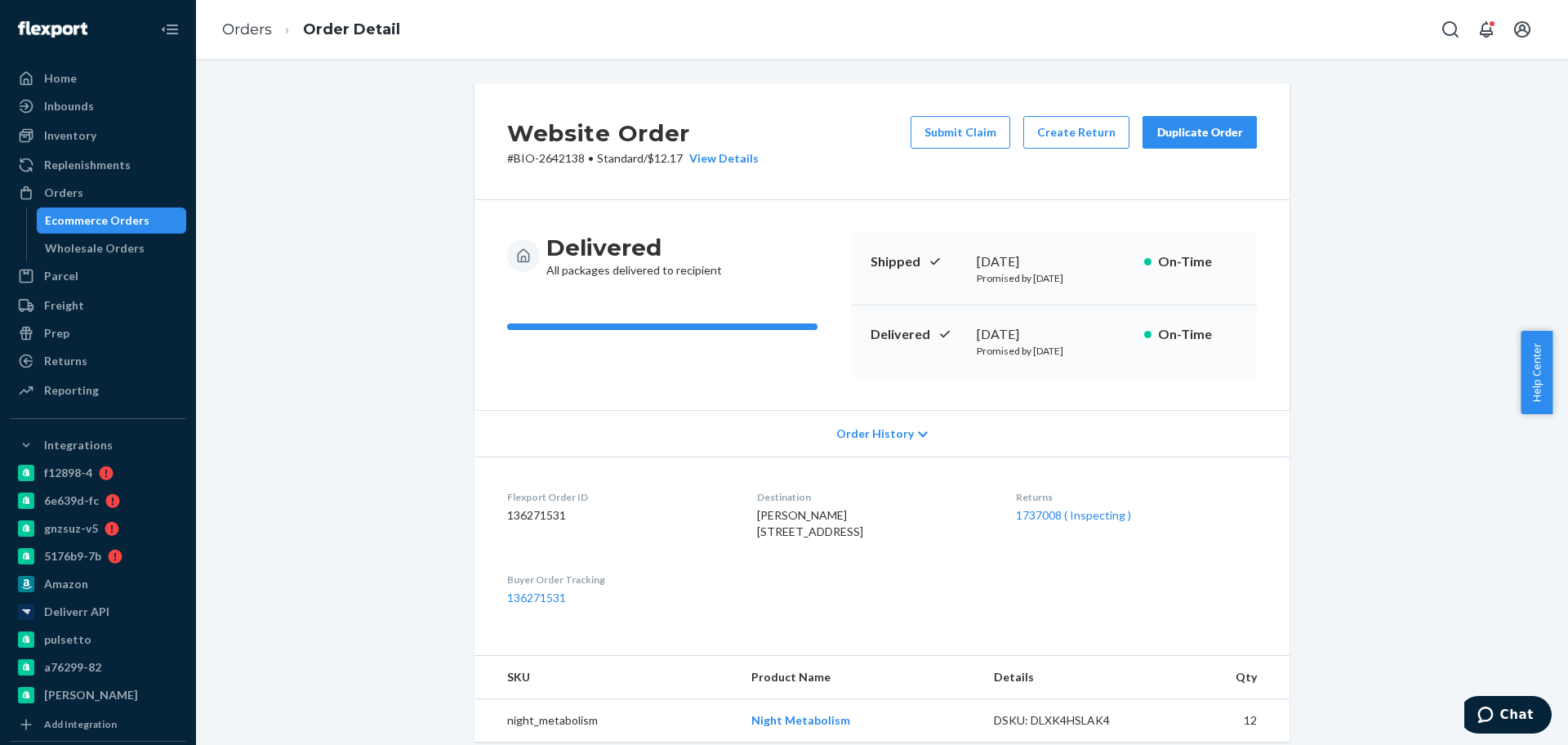
drag, startPoint x: 1043, startPoint y: 502, endPoint x: 1018, endPoint y: 526, distance: 34.7
click at [1018, 526] on div "Returns 1737008 ( Inspecting )" at bounding box center [1136, 518] width 241 height 57
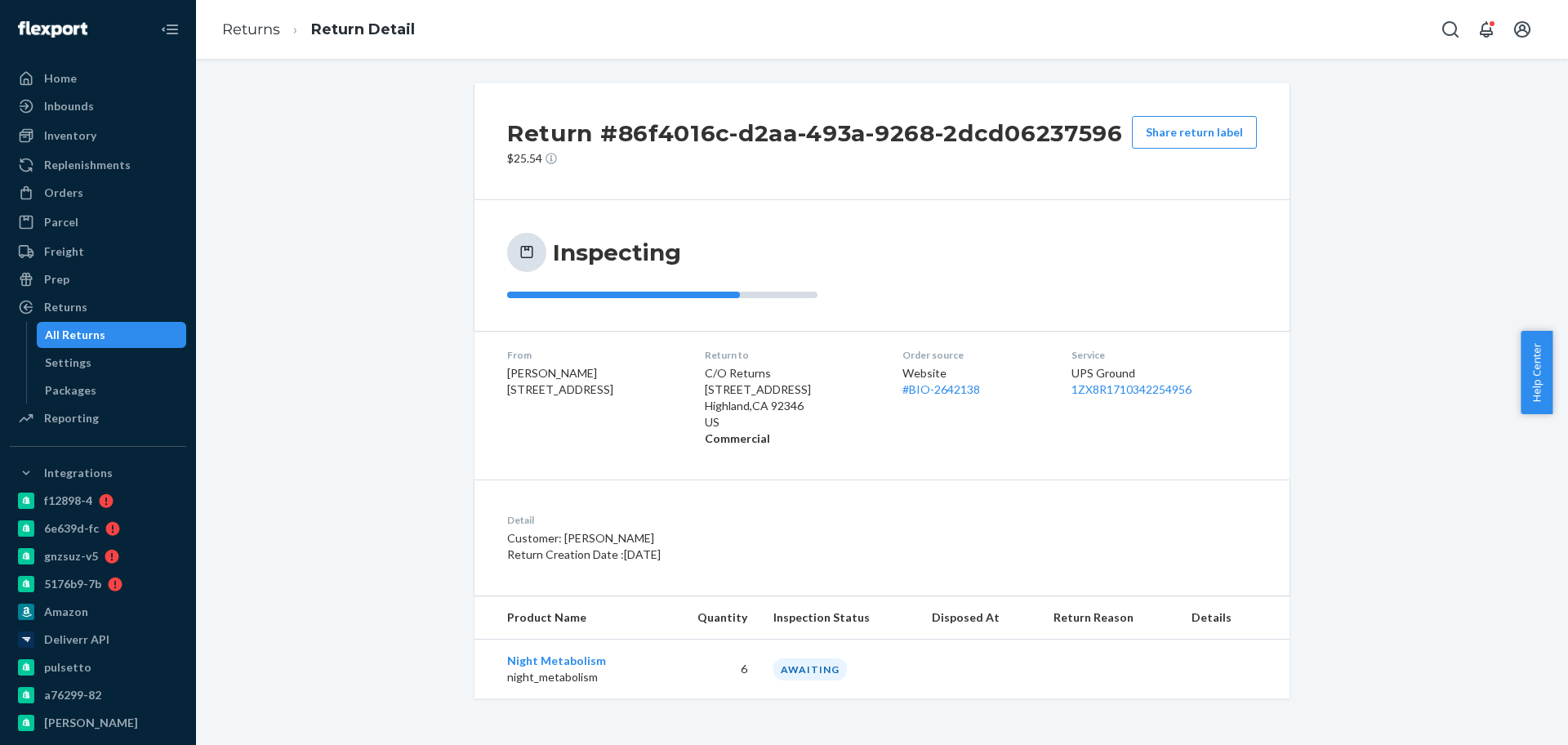
click at [773, 550] on p "Return Creation Date : 9/10/2025" at bounding box center [732, 554] width 452 height 16
